Goal: Information Seeking & Learning: Find specific fact

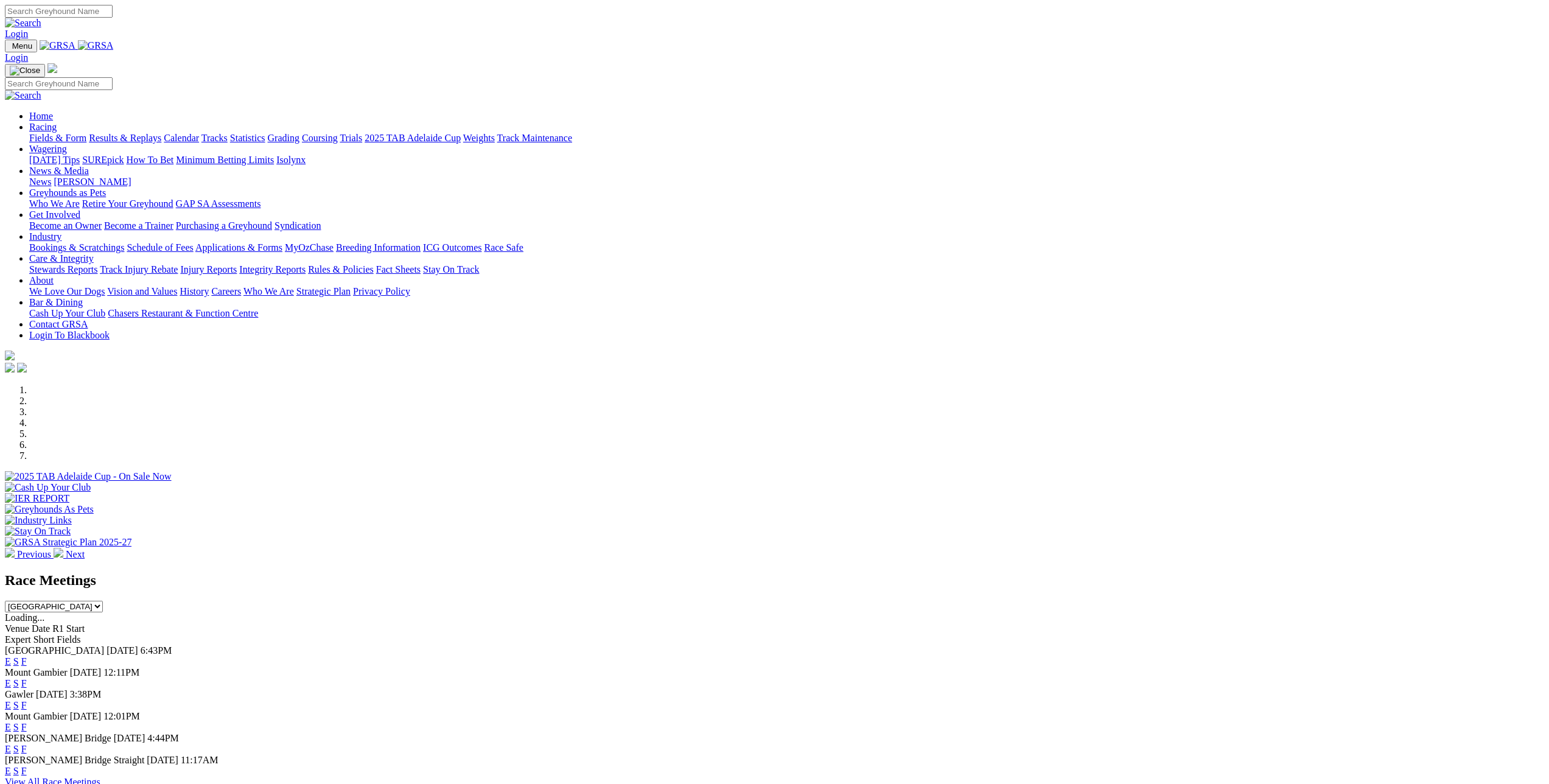
click at [161, 133] on link "Results & Replays" at bounding box center [124, 138] width 73 height 11
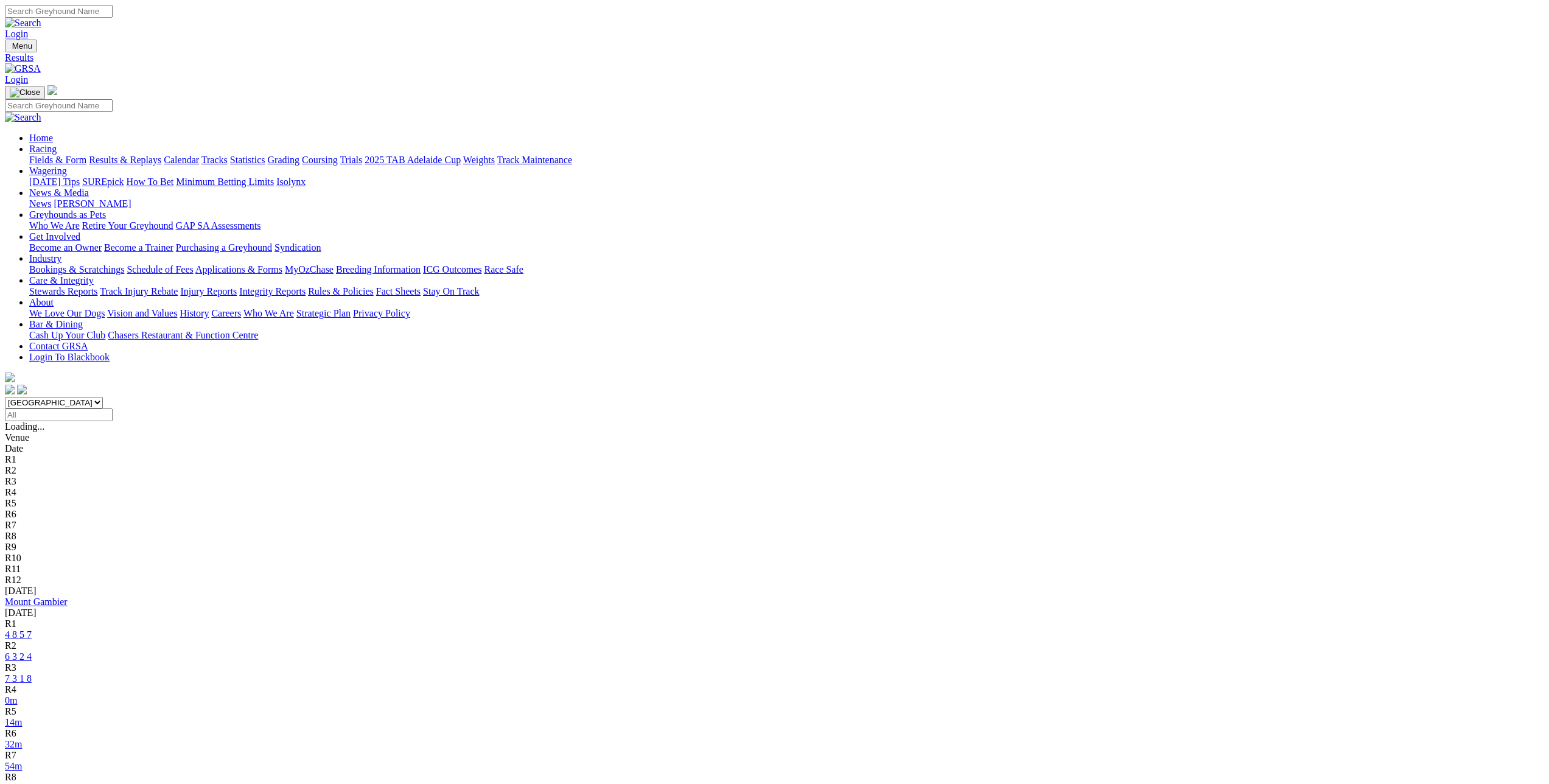
click at [67, 596] on link "Mount Gambier" at bounding box center [36, 602] width 63 height 11
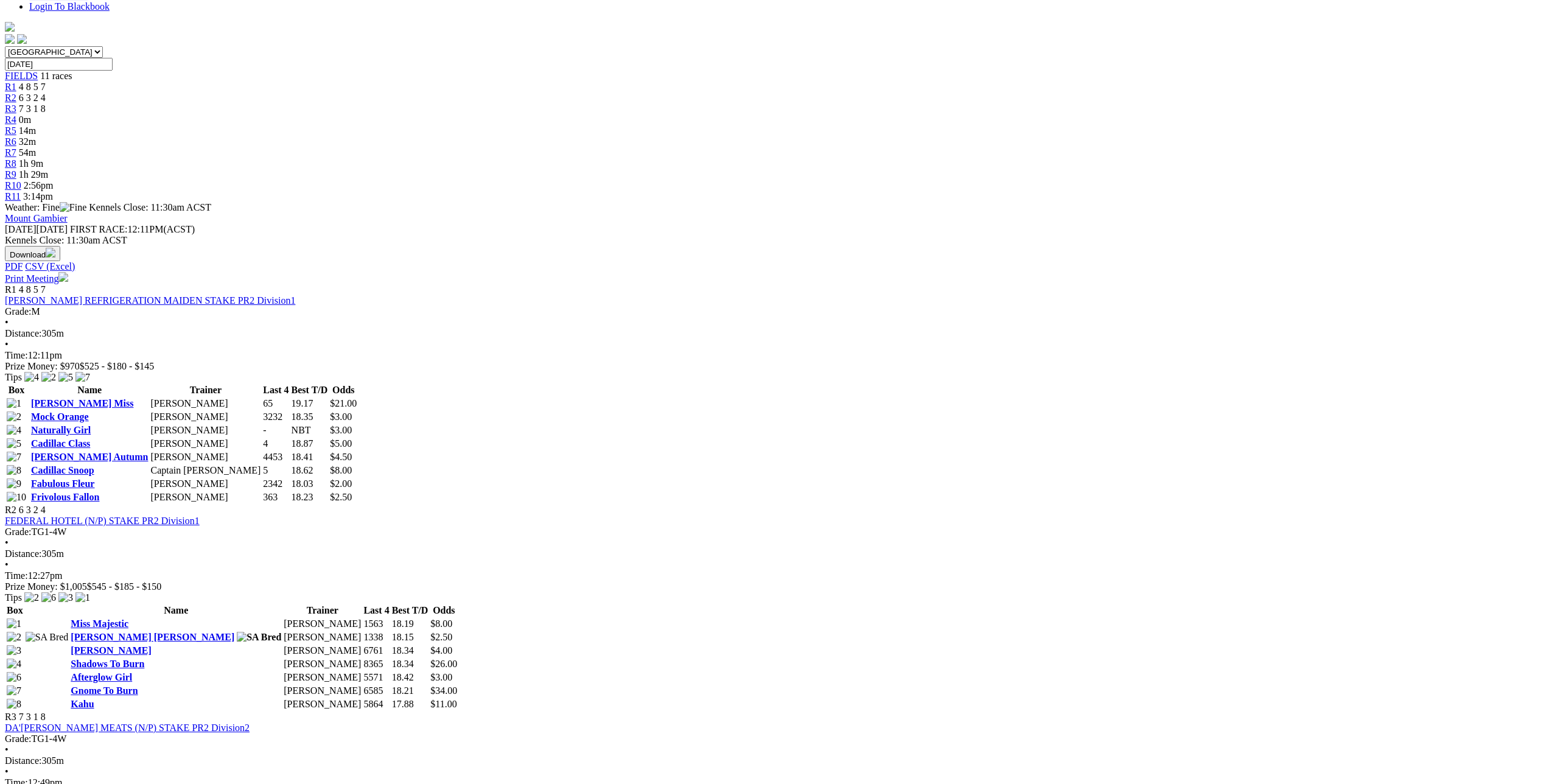
scroll to position [370, 0]
